Goal: Task Accomplishment & Management: Complete application form

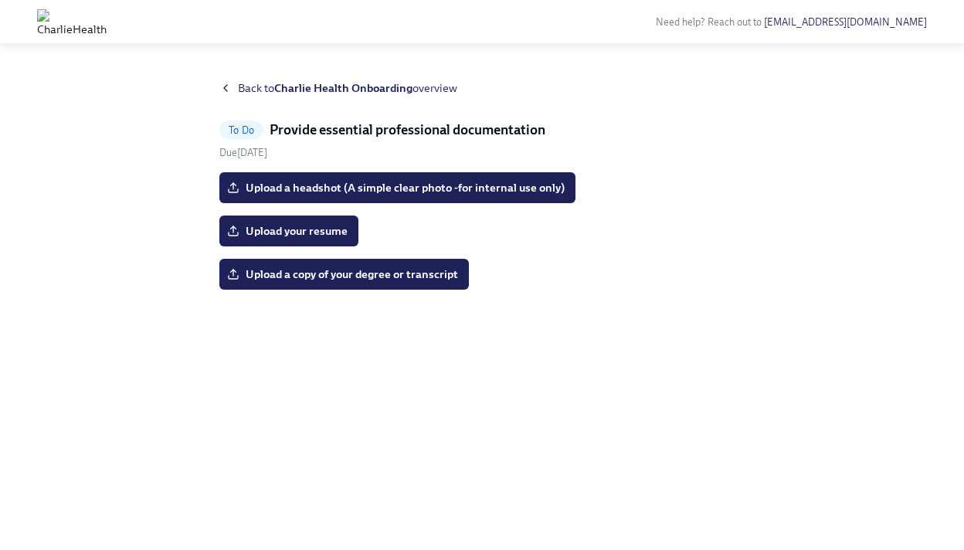
click at [229, 86] on icon at bounding box center [225, 88] width 12 height 12
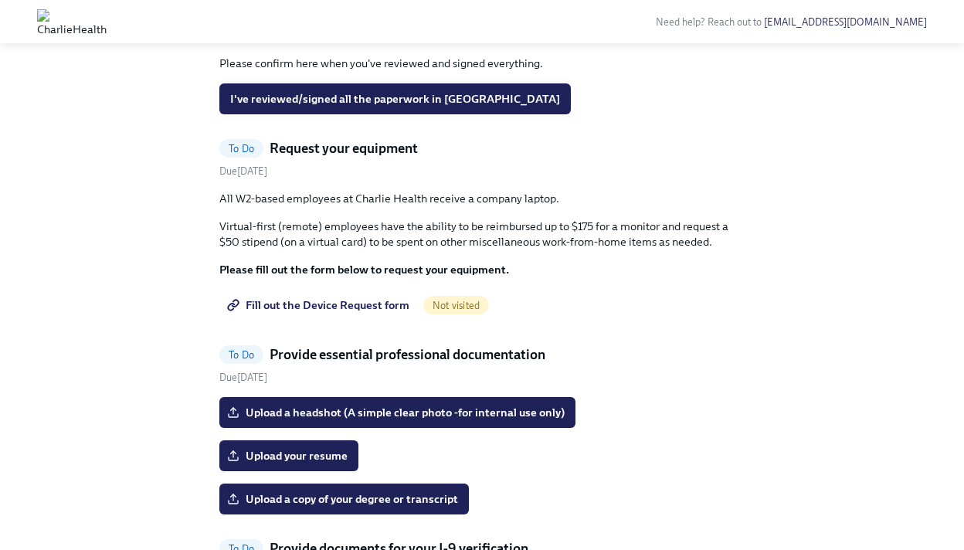
scroll to position [712, 0]
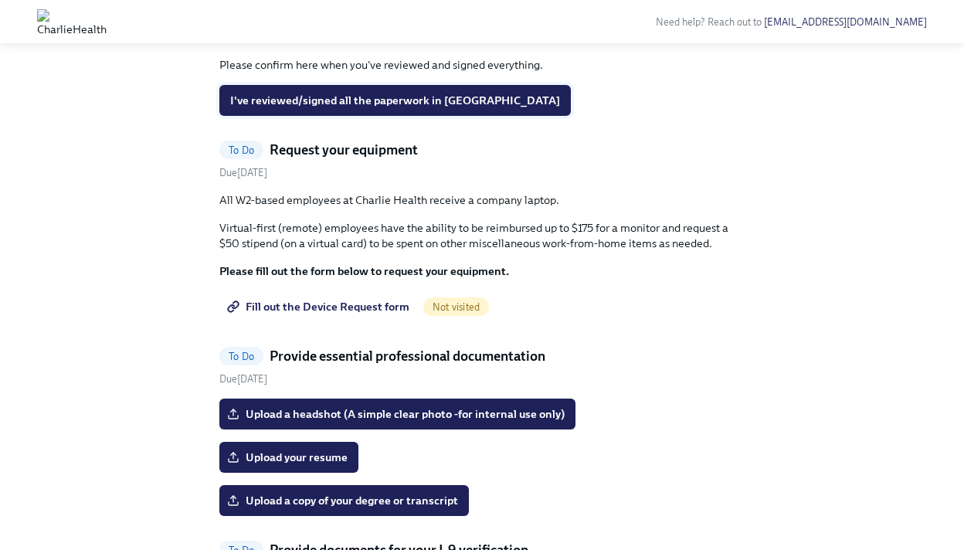
click at [429, 108] on span "I've reviewed/signed all the paperwork in [GEOGRAPHIC_DATA]" at bounding box center [395, 100] width 330 height 15
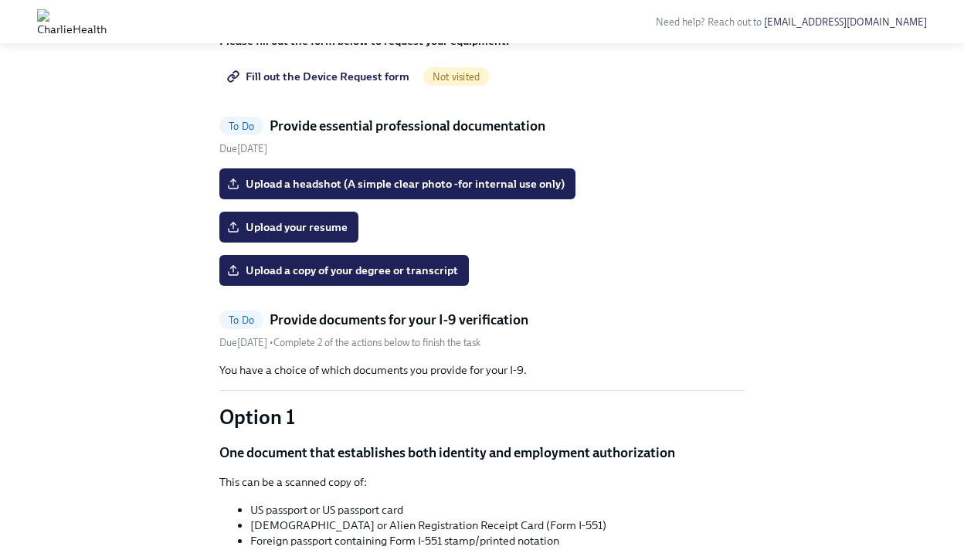
scroll to position [761, 0]
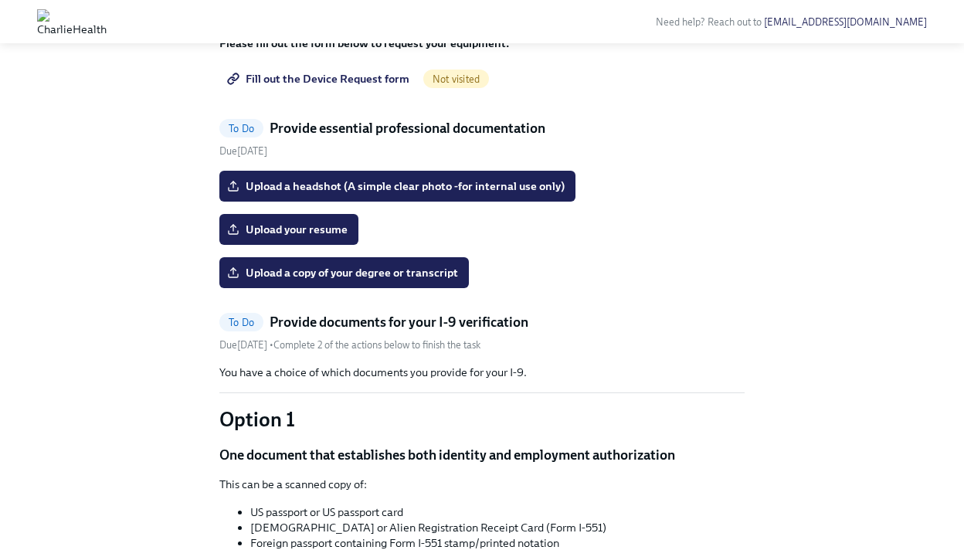
click at [345, 86] on span "Fill out the Device Request form" at bounding box center [319, 78] width 179 height 15
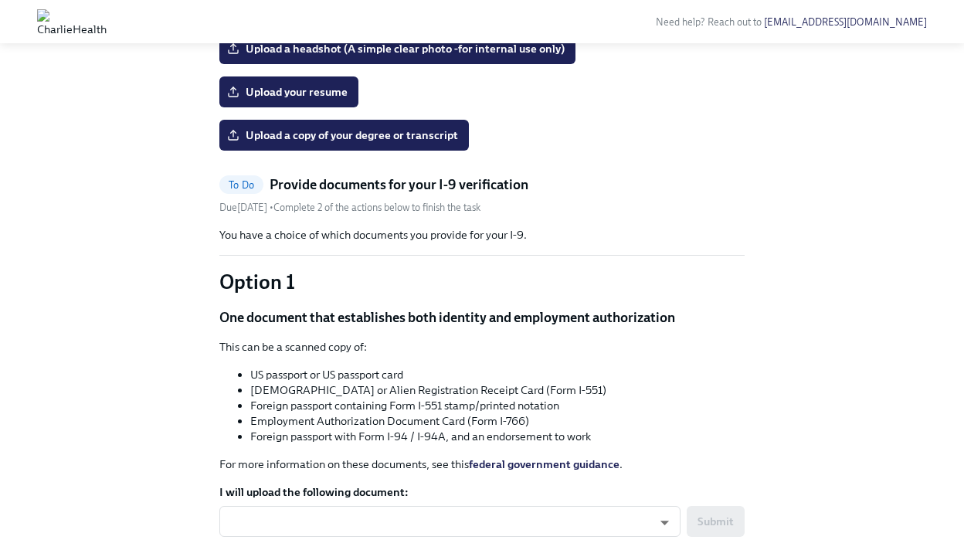
scroll to position [706, 0]
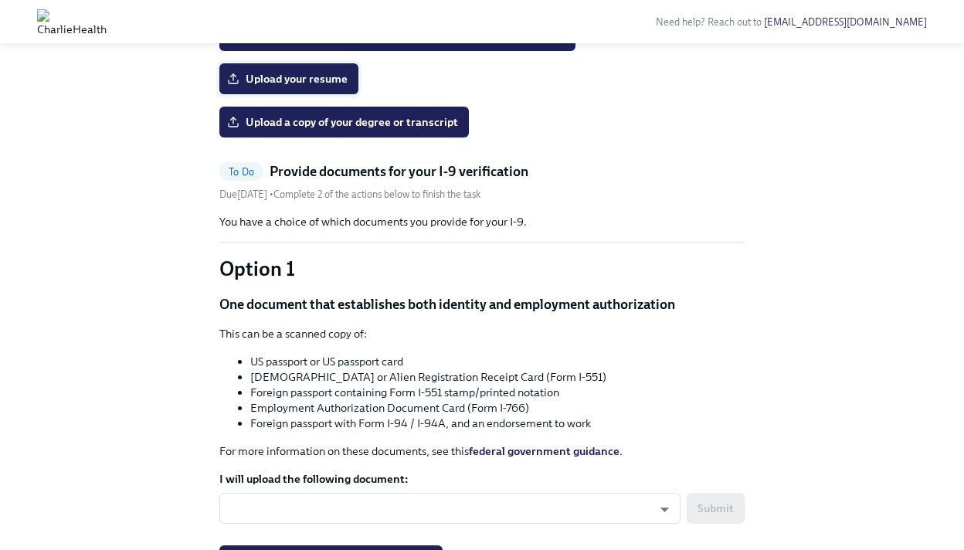
click at [327, 94] on label "Upload your resume" at bounding box center [288, 78] width 139 height 31
click at [0, 0] on input "Upload your resume" at bounding box center [0, 0] width 0 height 0
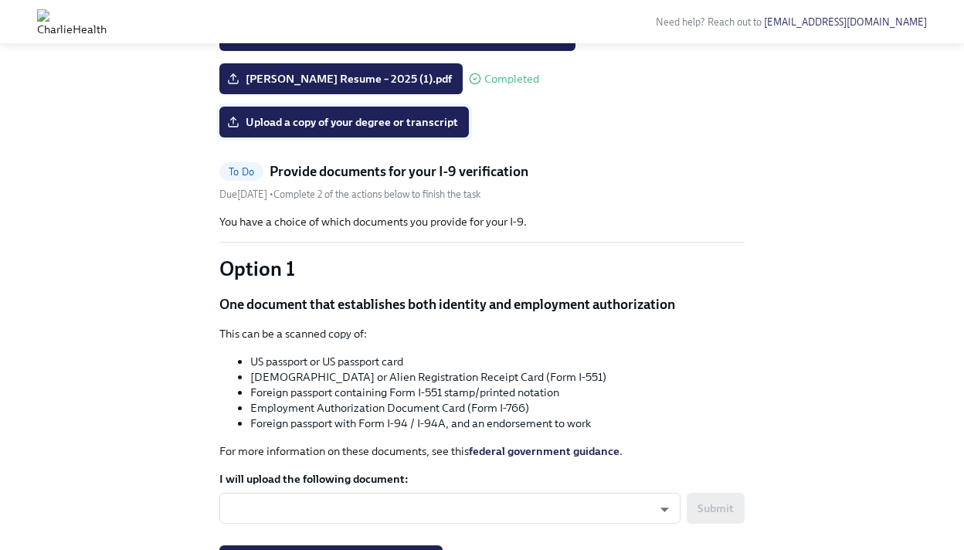
click at [456, 137] on label "Upload a copy of your degree or transcript" at bounding box center [343, 122] width 249 height 31
click at [0, 0] on input "Upload a copy of your degree or transcript" at bounding box center [0, 0] width 0 height 0
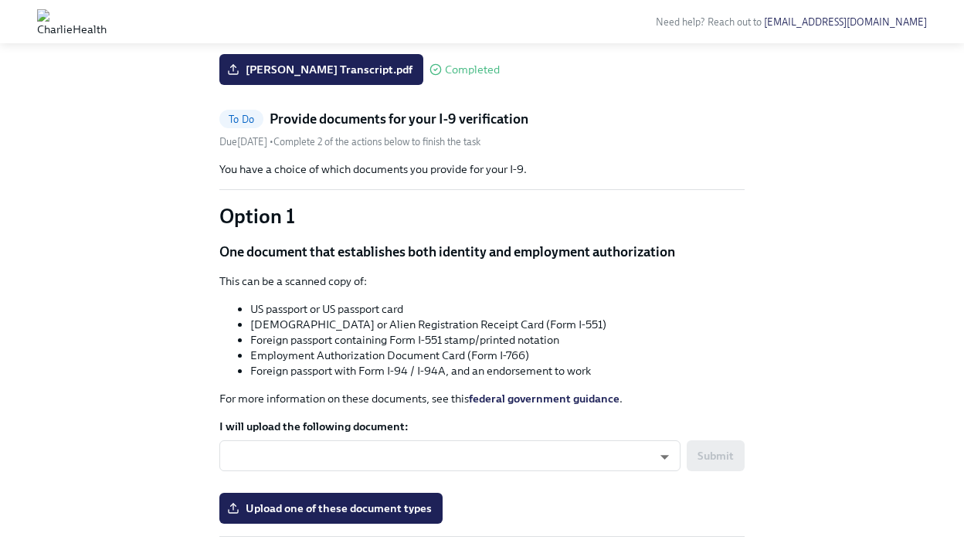
scroll to position [755, 0]
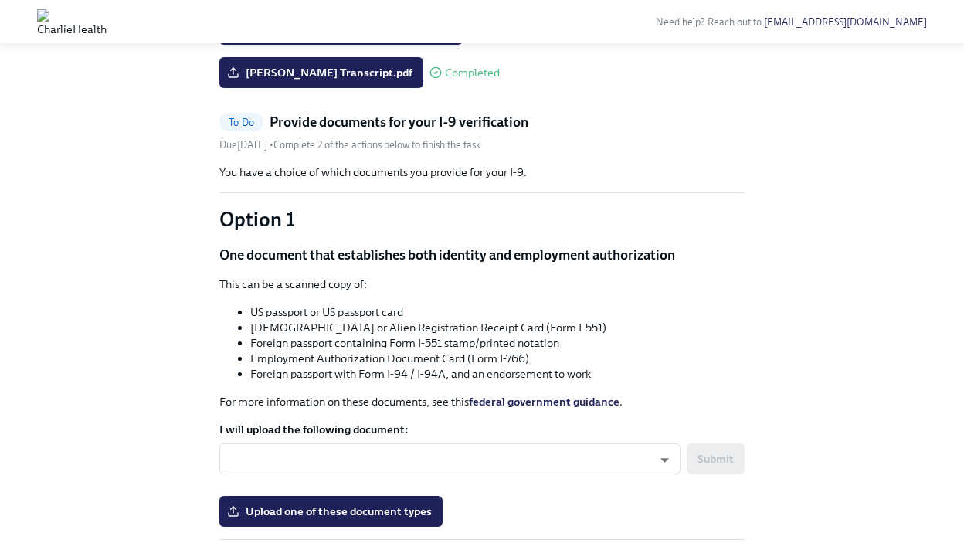
click at [0, 0] on input "Upload a headshot (A simple clear photo -for internal use only)" at bounding box center [0, 0] width 0 height 0
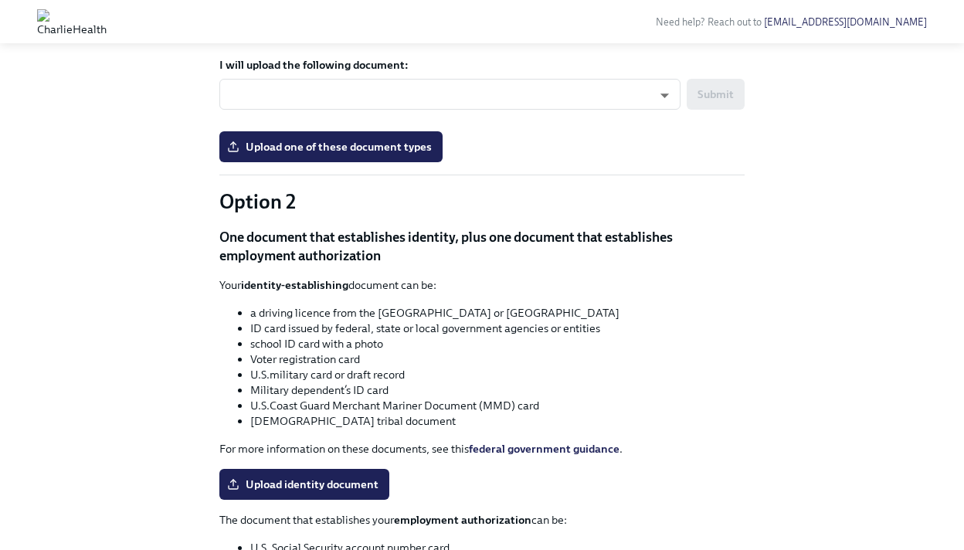
scroll to position [921, 0]
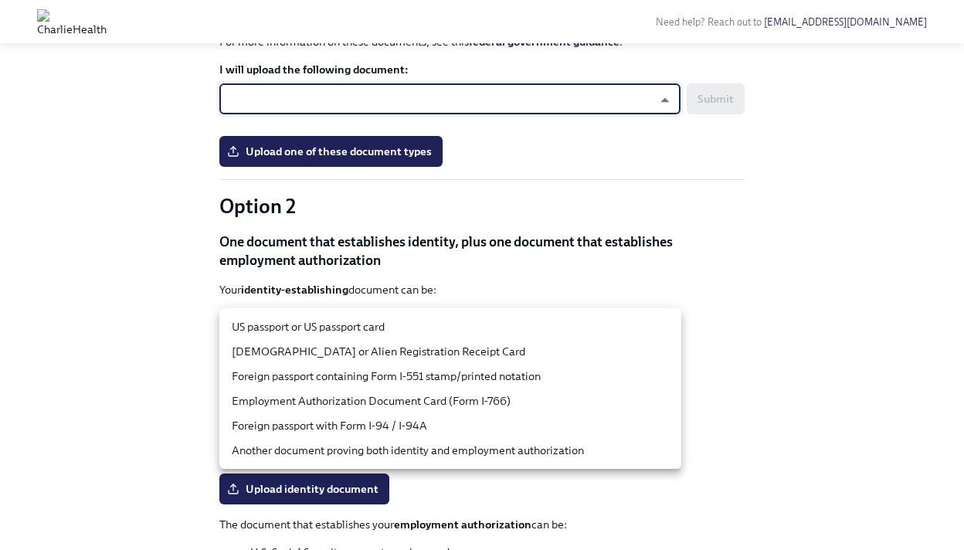
click at [550, 327] on body "Need help? Reach out to [EMAIL_ADDRESS][DOMAIN_NAME] Hi Declan! This is your pe…" at bounding box center [482, 277] width 964 height 2397
click at [542, 335] on li "US passport or US passport card" at bounding box center [450, 326] width 462 height 25
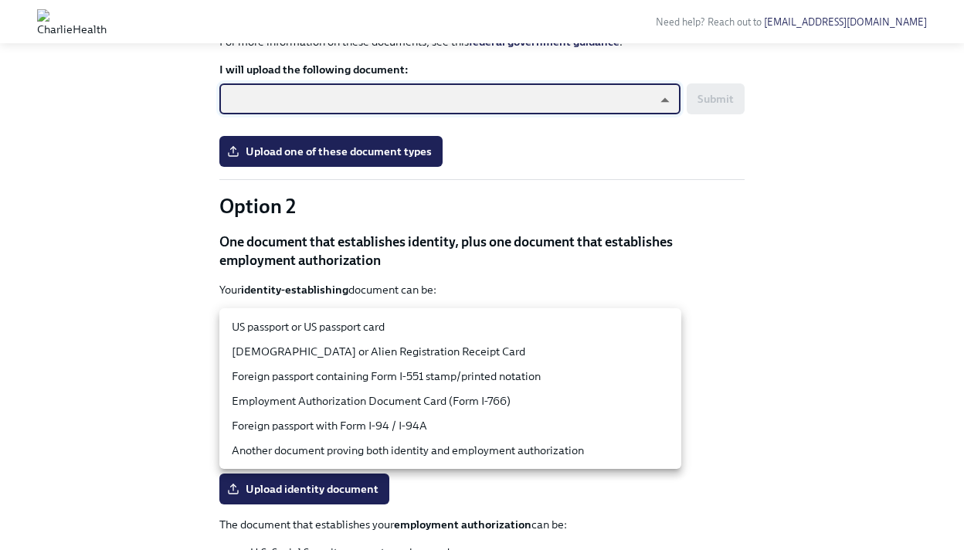
type input "tm035QtdH"
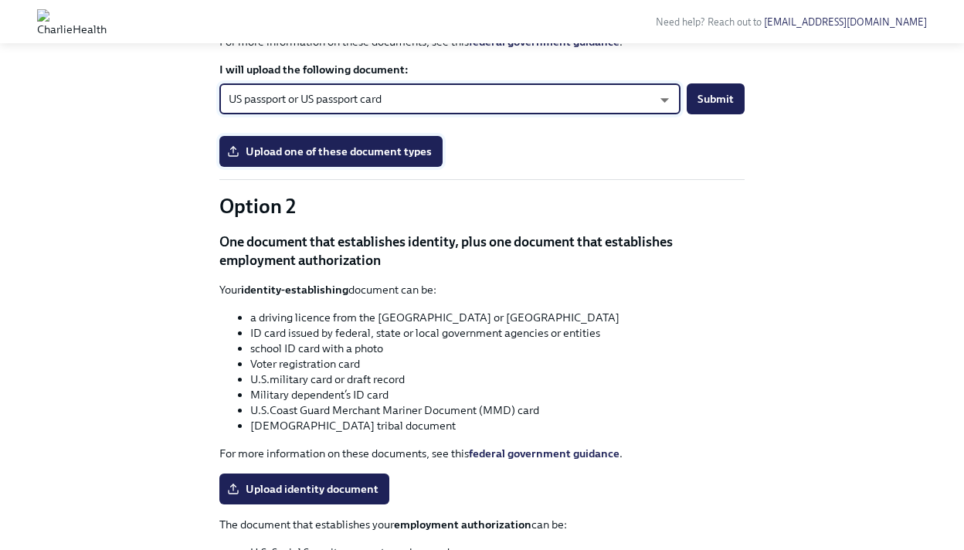
click at [395, 159] on span "Upload one of these document types" at bounding box center [331, 151] width 202 height 15
click at [0, 0] on input "Upload one of these document types" at bounding box center [0, 0] width 0 height 0
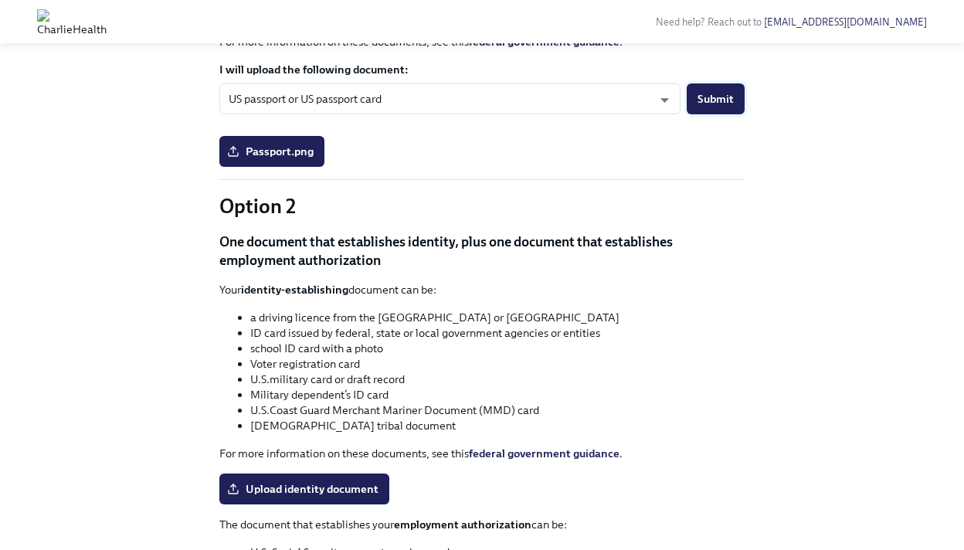
click at [734, 114] on button "Submit" at bounding box center [715, 98] width 58 height 31
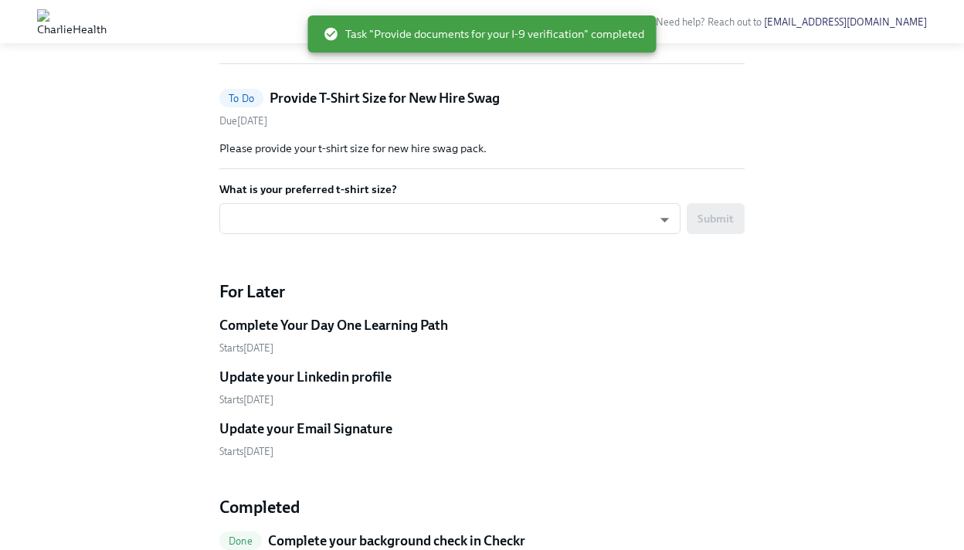
scroll to position [582, 0]
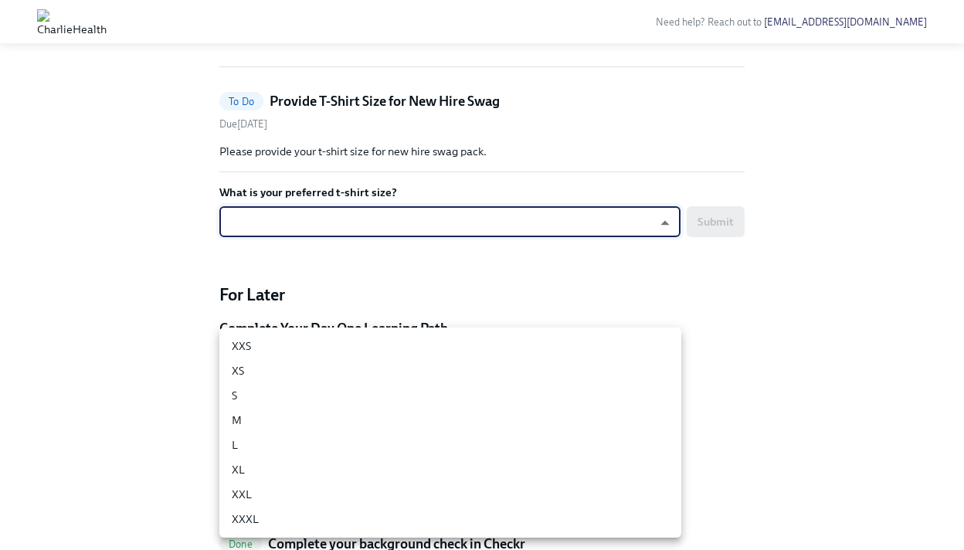
click at [425, 438] on body "Need help? Reach out to [EMAIL_ADDRESS][DOMAIN_NAME] Hi Declan! This is your pe…" at bounding box center [482, 136] width 964 height 1437
click at [407, 416] on li "M" at bounding box center [450, 420] width 462 height 25
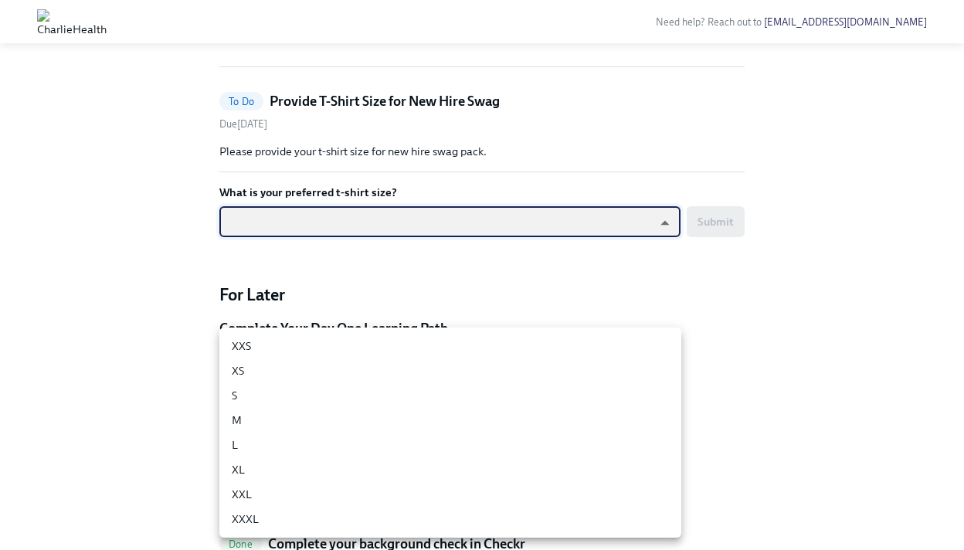
type input "UEGyU4SCa"
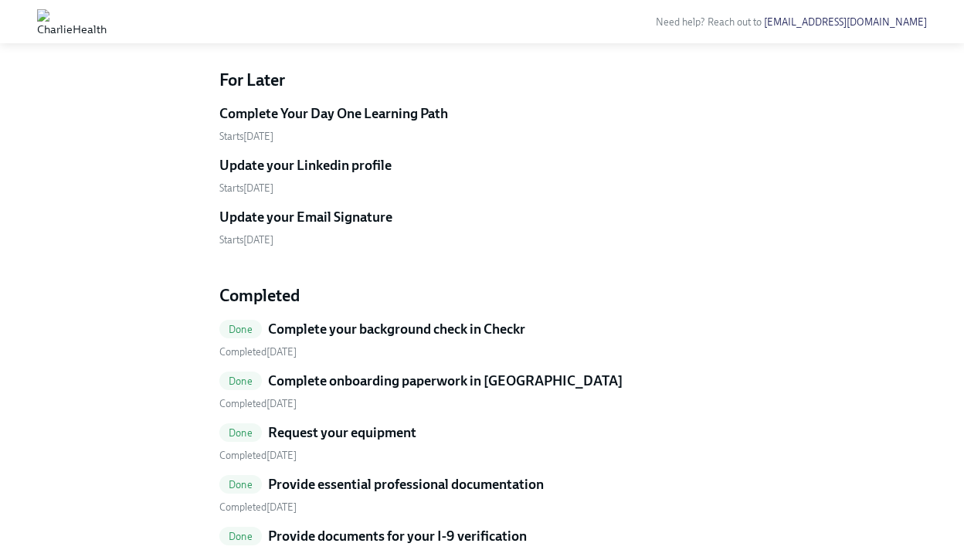
scroll to position [802, 0]
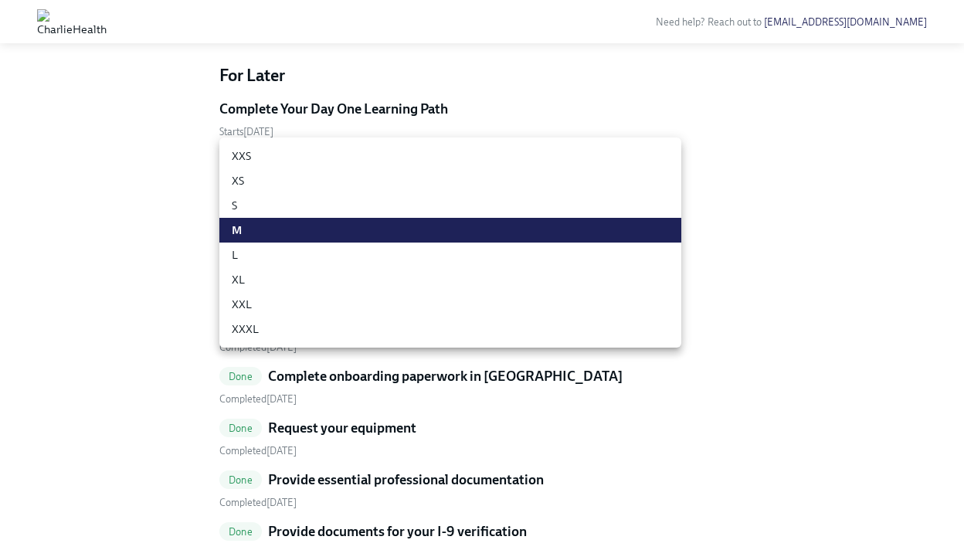
click at [666, 229] on li "M" at bounding box center [450, 230] width 462 height 25
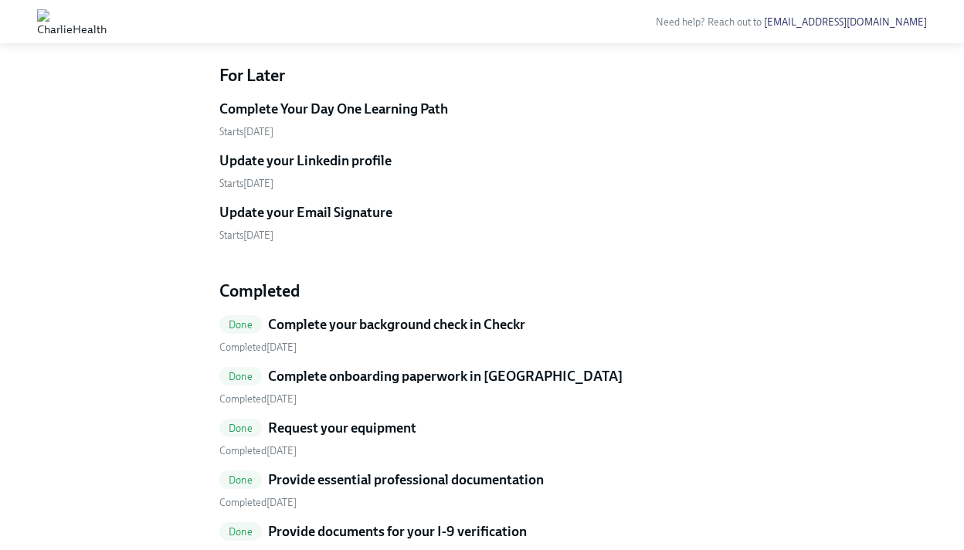
click at [715, 10] on span "Submit" at bounding box center [715, 2] width 36 height 15
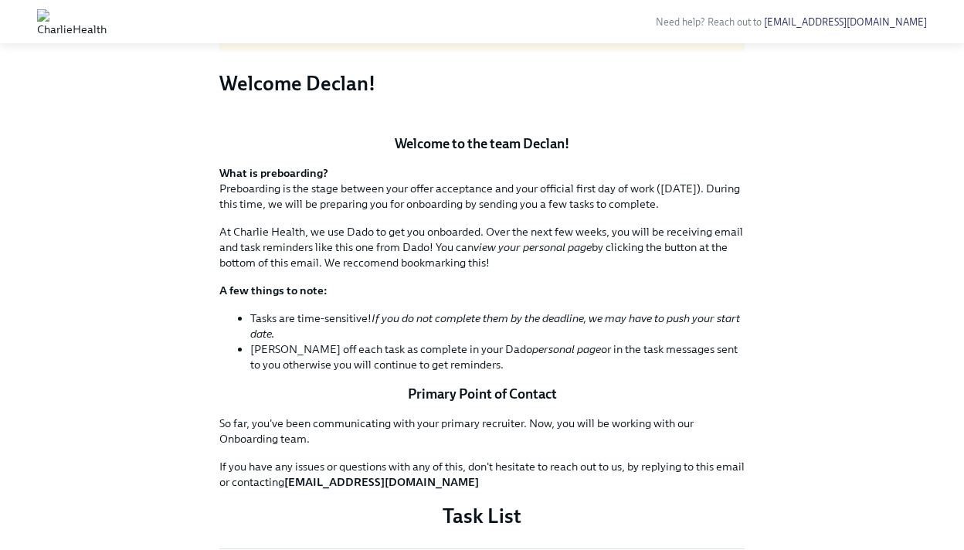
scroll to position [0, 0]
